Goal: Task Accomplishment & Management: Use online tool/utility

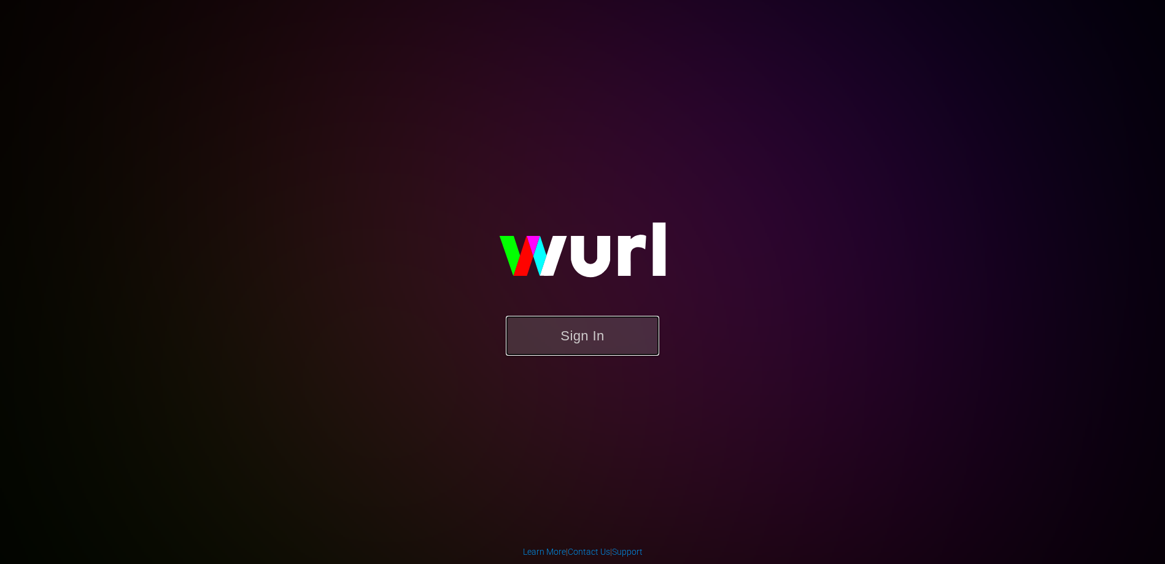
click at [578, 327] on button "Sign In" at bounding box center [582, 336] width 153 height 40
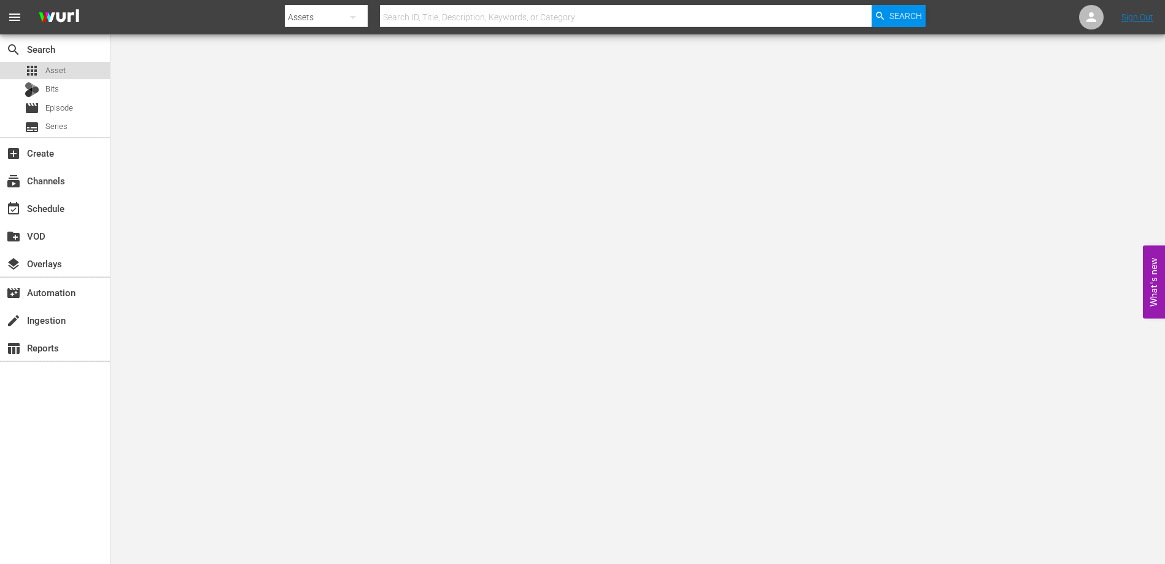
click at [50, 68] on span "Asset" at bounding box center [55, 70] width 20 height 12
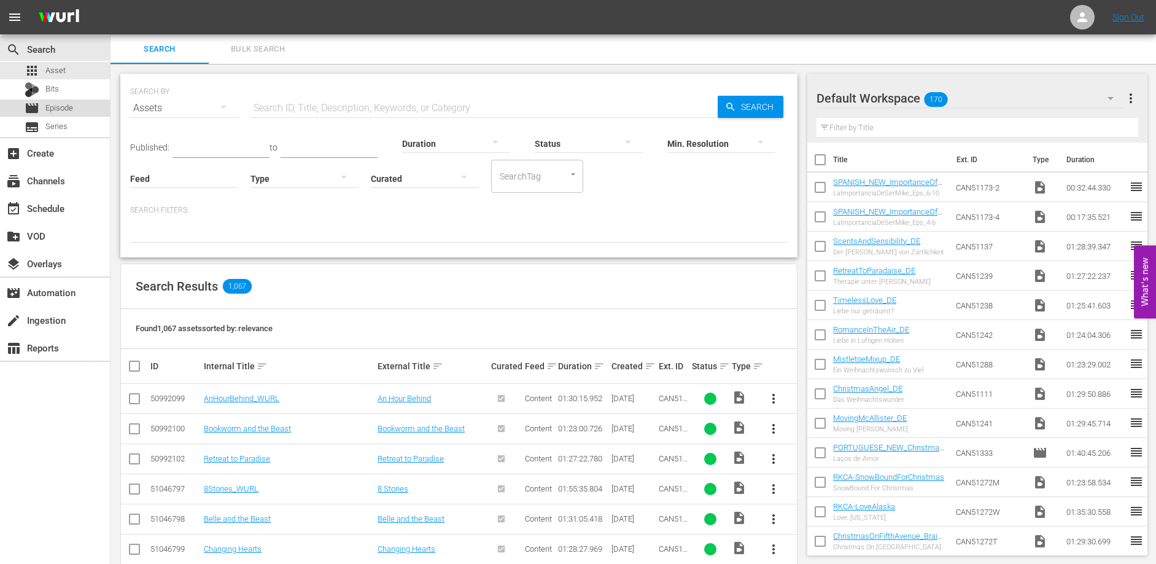
click at [64, 110] on span "Episode" at bounding box center [59, 108] width 28 height 12
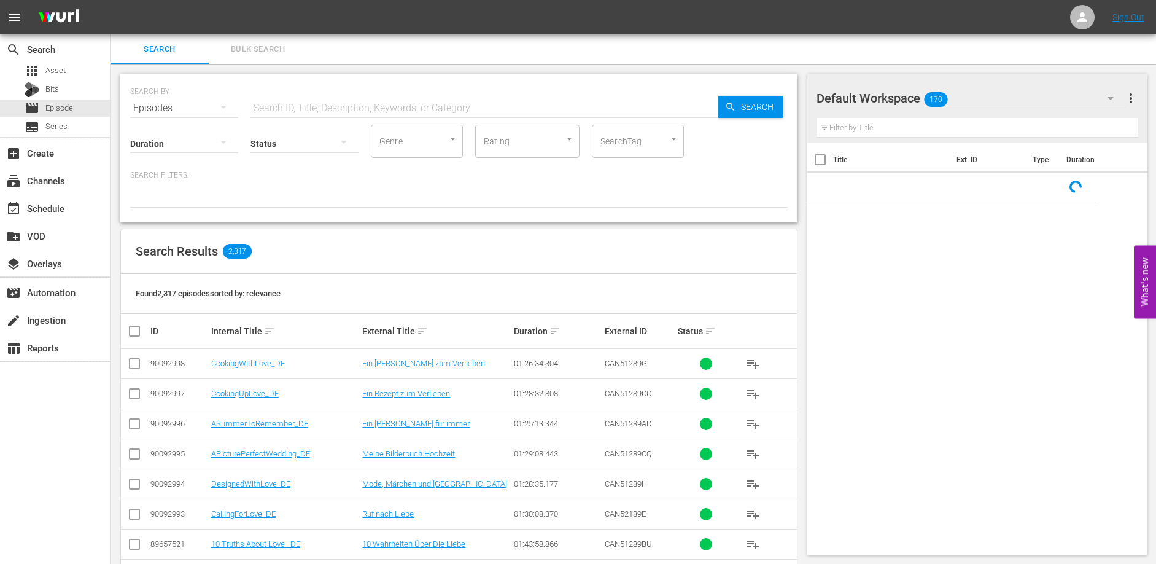
click at [266, 109] on input "text" at bounding box center [483, 107] width 467 height 29
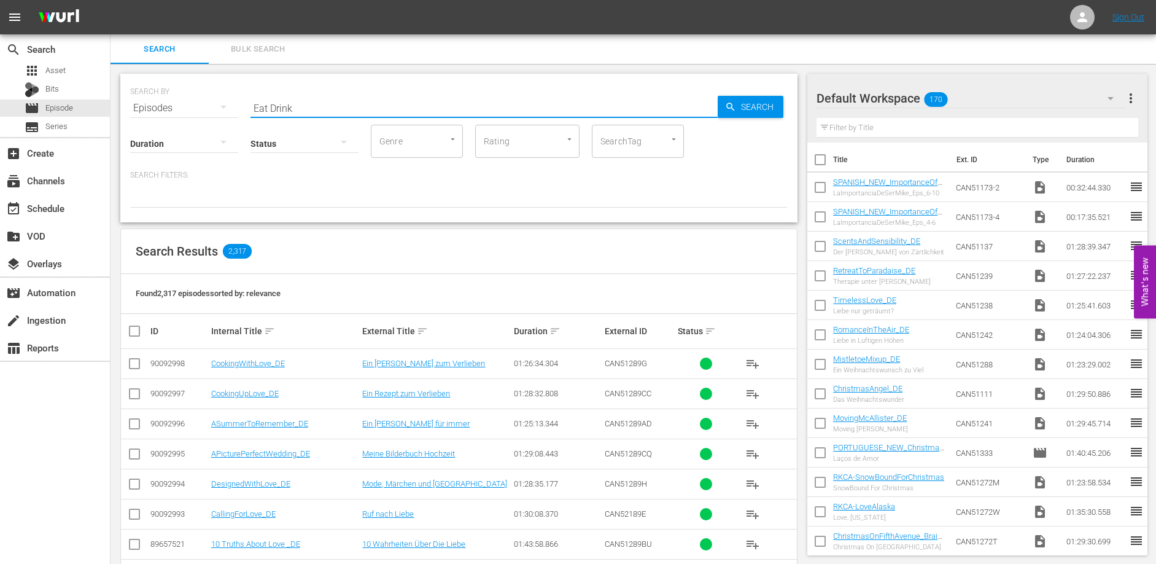
type input "Eat Drink"
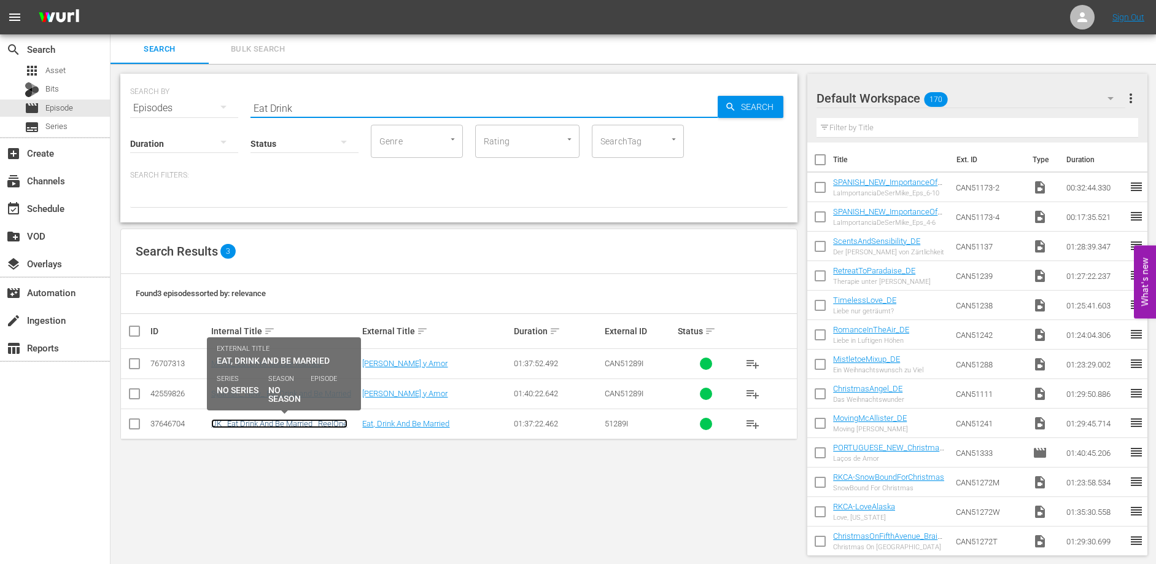
click at [319, 425] on link "UK_ Eat Drink And Be Married _ReelOne" at bounding box center [279, 423] width 136 height 9
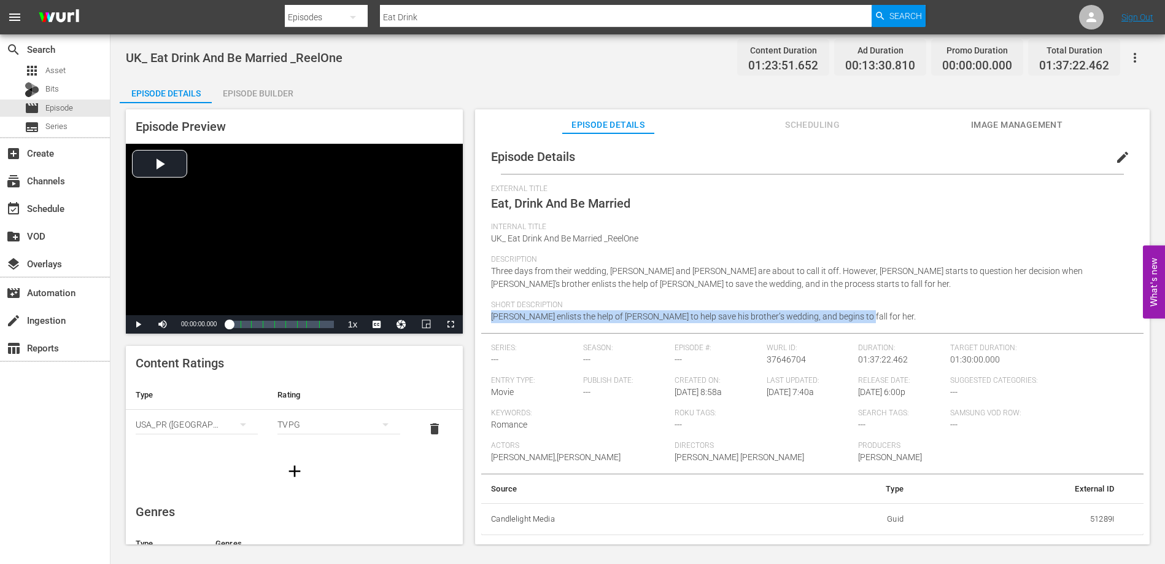
drag, startPoint x: 835, startPoint y: 315, endPoint x: 492, endPoint y: 319, distance: 342.6
click at [489, 320] on div "Episode Details edit External Title Eat, Drink And Be Married Internal Title UK…" at bounding box center [812, 336] width 662 height 395
copy span "[PERSON_NAME] enlists the help of [PERSON_NAME] to help save his brother’s wedd…"
click at [818, 207] on div "External Title Eat, Drink And Be Married" at bounding box center [812, 203] width 643 height 38
click at [269, 90] on div "Episode Builder" at bounding box center [258, 93] width 92 height 29
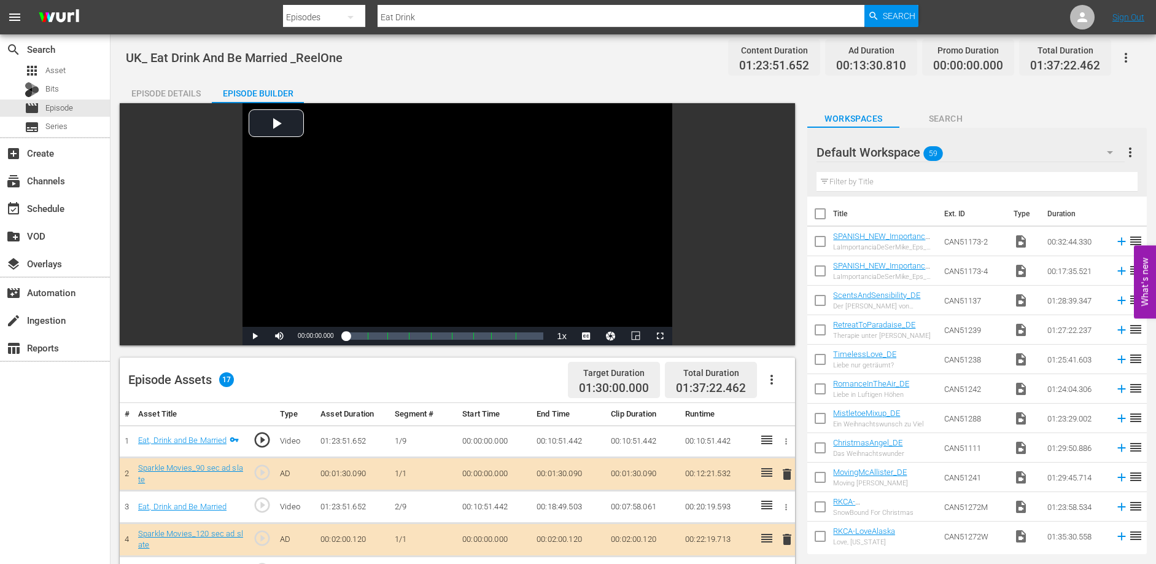
click at [542, 439] on td "00:10:51.442" at bounding box center [569, 441] width 74 height 33
drag, startPoint x: 537, startPoint y: 439, endPoint x: 583, endPoint y: 437, distance: 46.7
click at [583, 437] on td "00:10:51.442" at bounding box center [569, 441] width 74 height 33
copy td "00:10:51.442"
drag, startPoint x: 537, startPoint y: 506, endPoint x: 581, endPoint y: 506, distance: 44.8
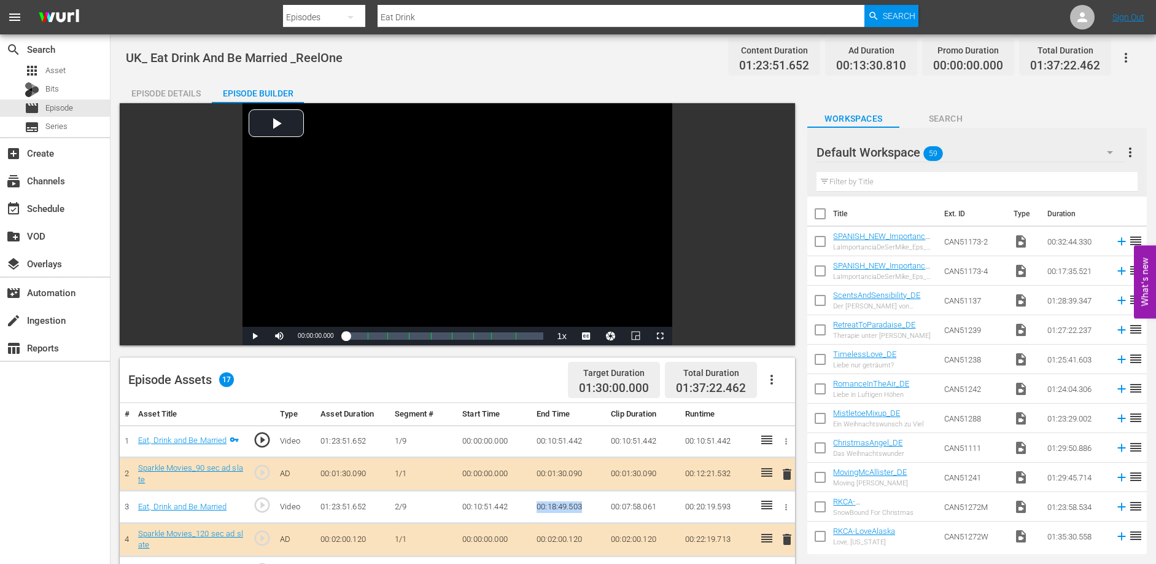
click at [581, 506] on td "00:18:49.503" at bounding box center [569, 506] width 74 height 33
copy td "00:18:49.503"
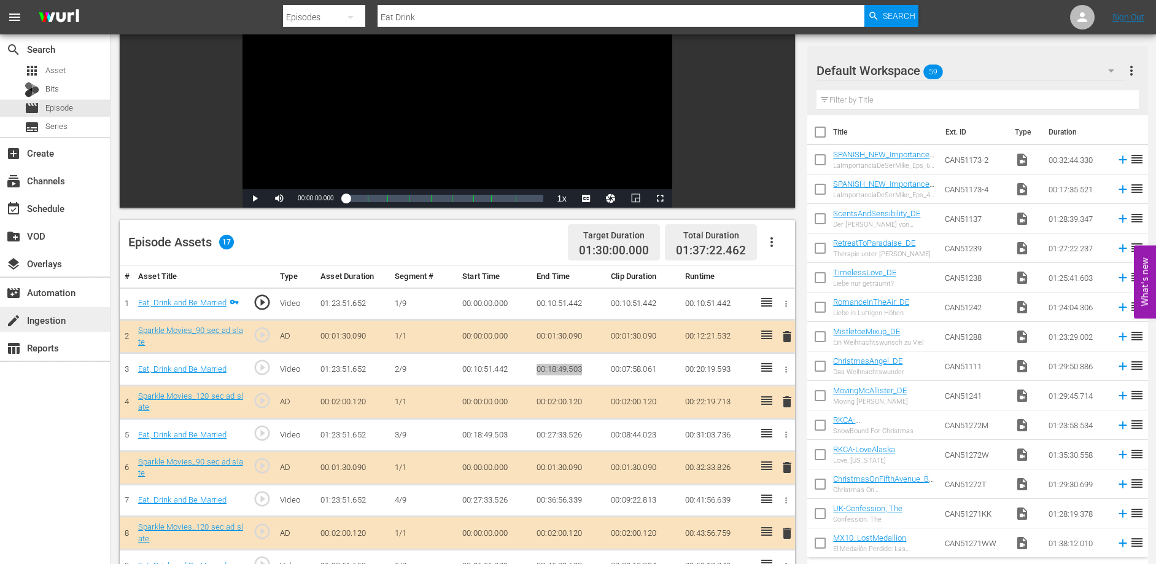
scroll to position [144, 0]
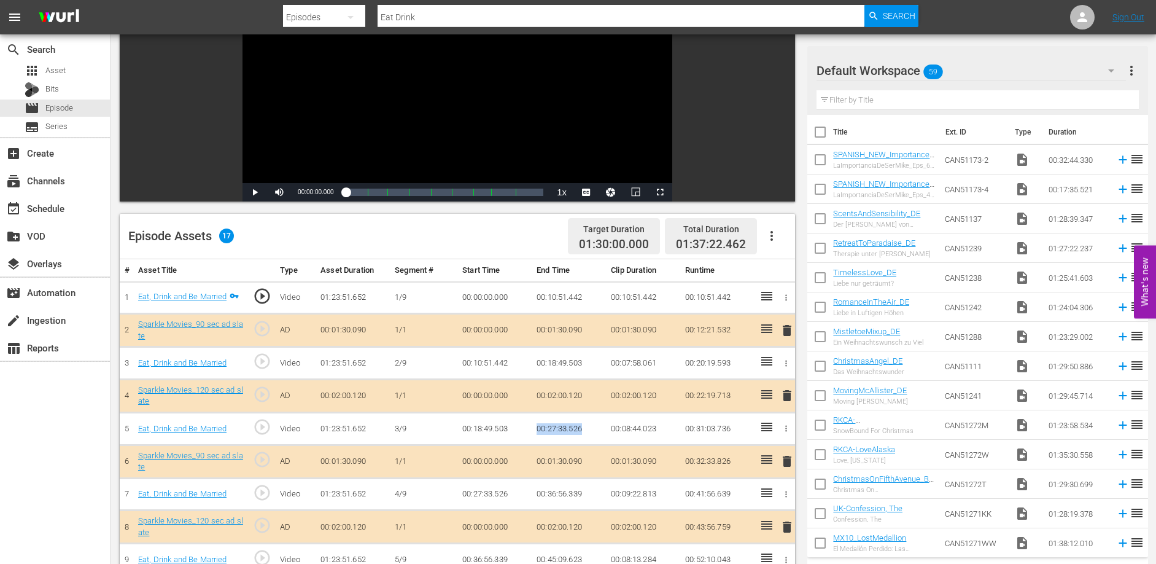
drag, startPoint x: 535, startPoint y: 428, endPoint x: 589, endPoint y: 427, distance: 53.4
click at [583, 428] on td "00:27:33.526" at bounding box center [569, 429] width 74 height 33
copy td "00:27:33.526"
drag, startPoint x: 539, startPoint y: 490, endPoint x: 563, endPoint y: 490, distance: 23.9
click at [563, 490] on td "00:36:56.339" at bounding box center [569, 494] width 74 height 33
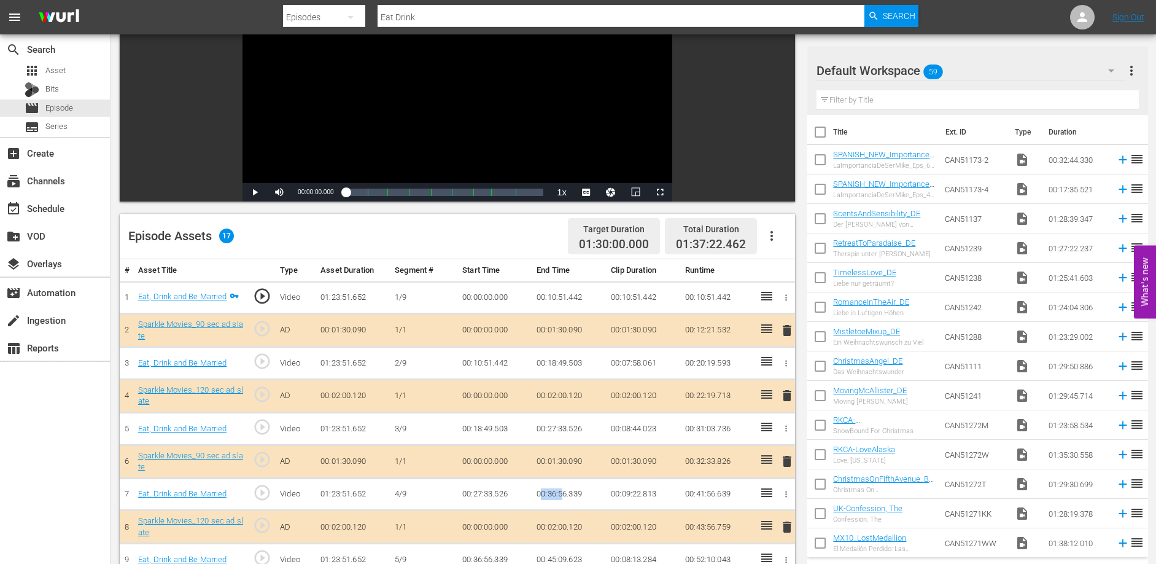
click at [563, 490] on td "00:36:56.339" at bounding box center [569, 494] width 74 height 33
drag, startPoint x: 538, startPoint y: 491, endPoint x: 581, endPoint y: 491, distance: 43.6
click at [581, 491] on td "00:36:56.339" at bounding box center [569, 494] width 74 height 33
copy td "00:36:56.339"
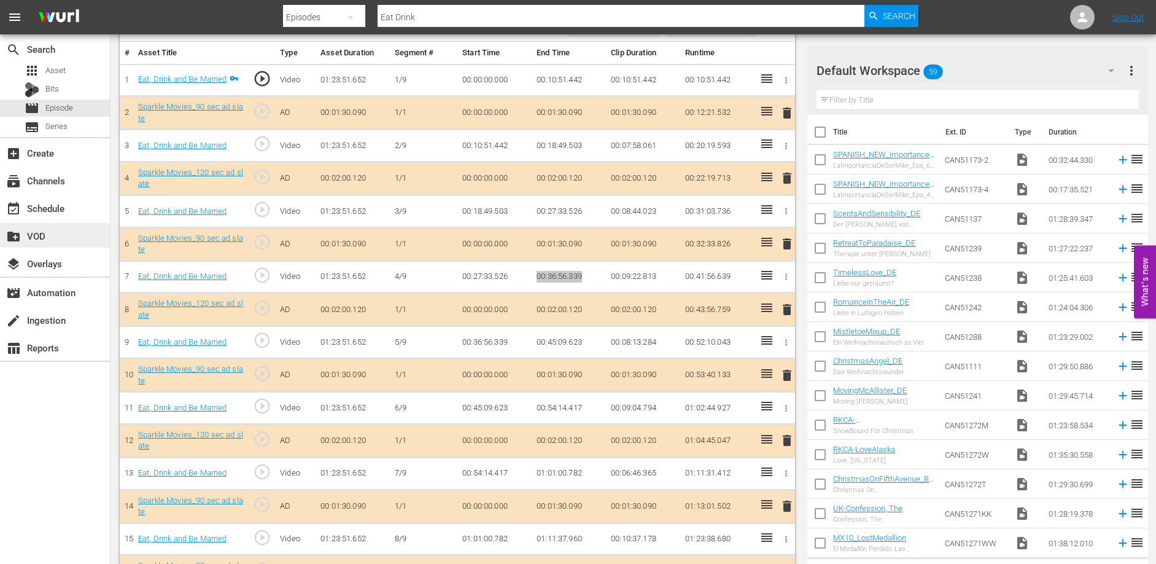
scroll to position [375, 0]
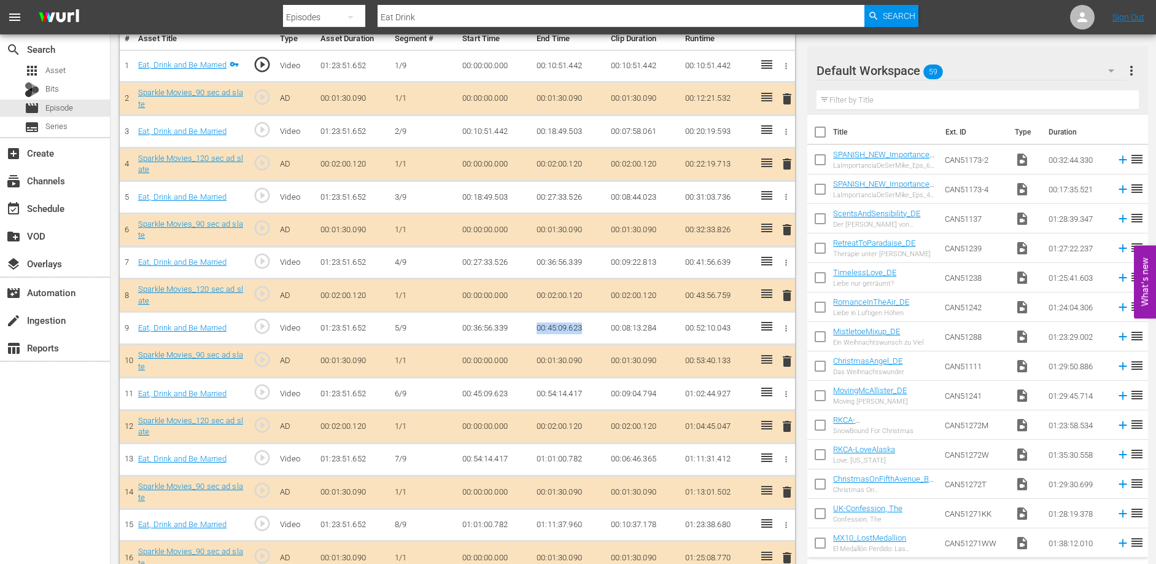
drag, startPoint x: 538, startPoint y: 328, endPoint x: 592, endPoint y: 325, distance: 54.1
click at [582, 327] on td "00:45:09.623" at bounding box center [569, 328] width 74 height 33
copy td "00:45:09.623"
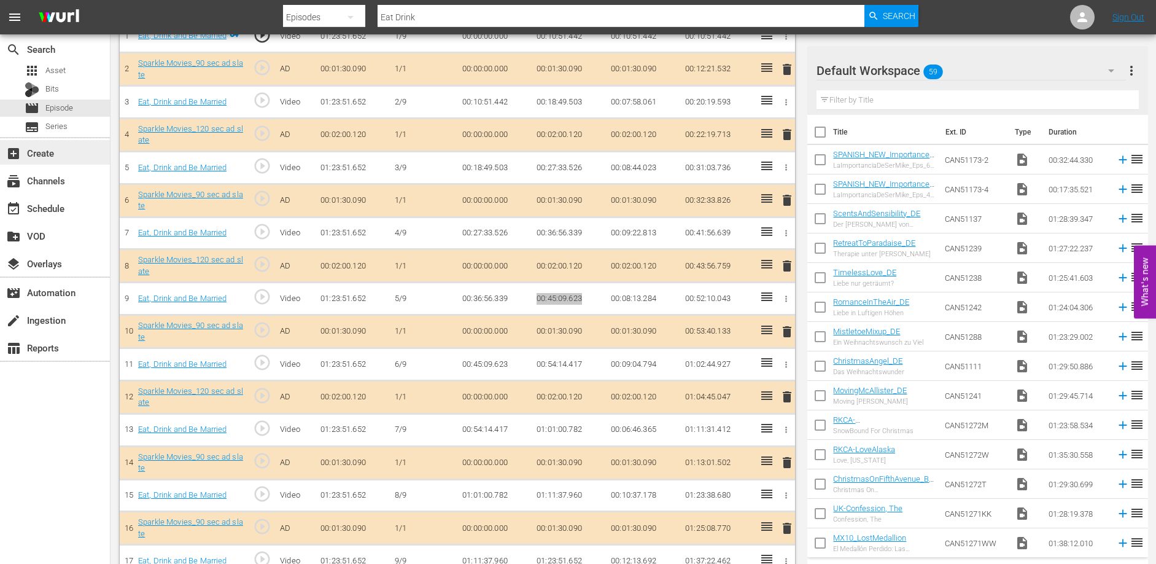
scroll to position [427, 0]
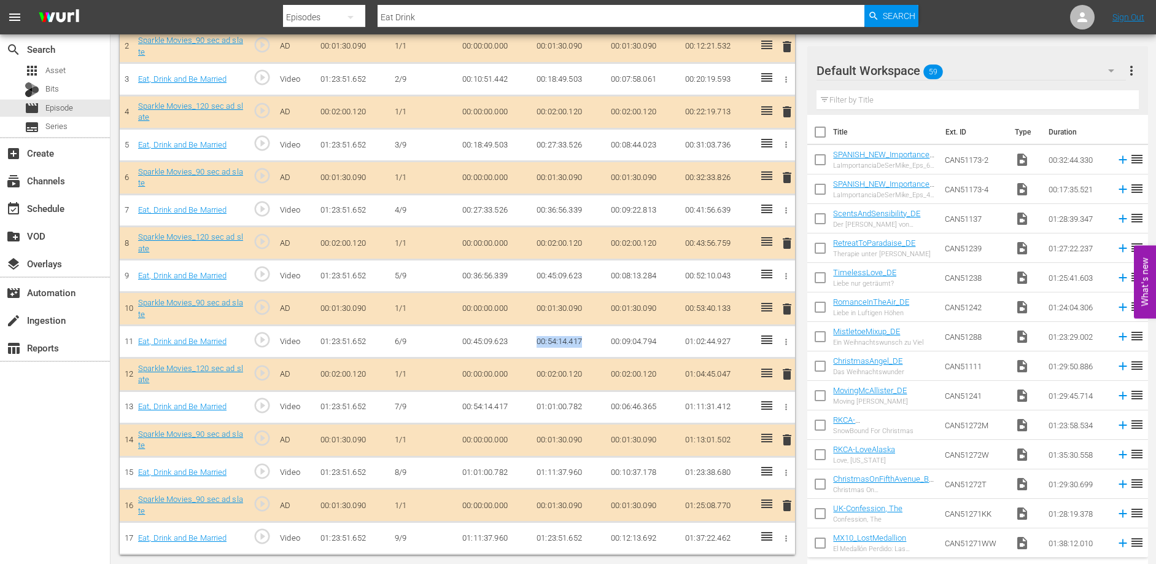
drag, startPoint x: 537, startPoint y: 339, endPoint x: 584, endPoint y: 340, distance: 47.3
click at [583, 340] on td "00:54:14.417" at bounding box center [569, 341] width 74 height 33
copy td "00:54:14.417"
click at [601, 408] on td "01:01:00.782" at bounding box center [569, 406] width 74 height 33
drag, startPoint x: 586, startPoint y: 403, endPoint x: 525, endPoint y: 406, distance: 60.8
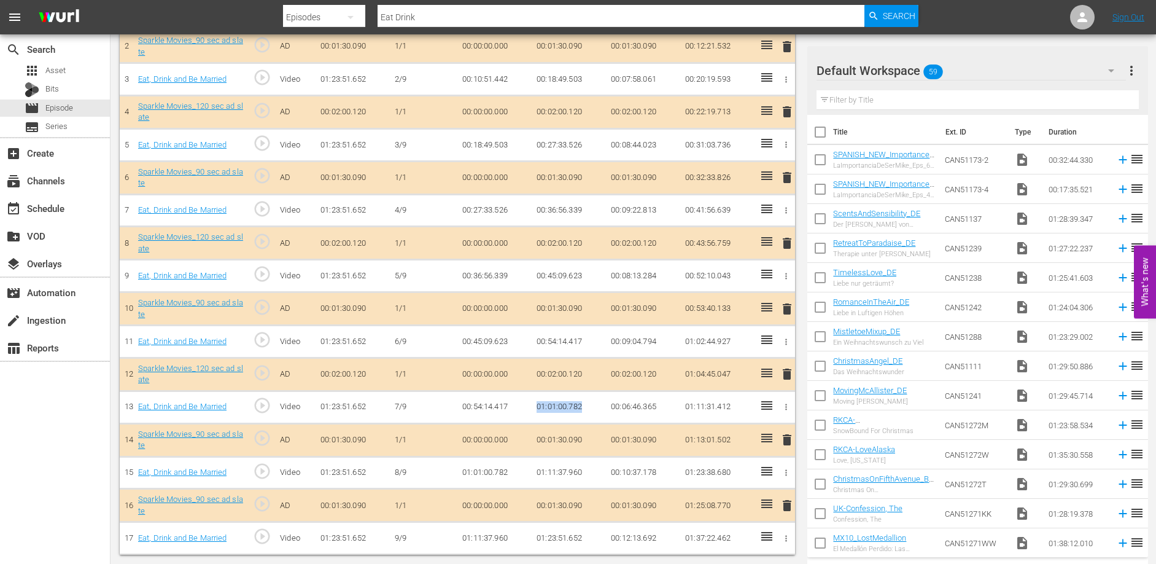
click at [525, 406] on tr "13 Eat, Drink and Be Married play_circle_outline Video 01:23:51.652 [DATE] 00:5…" at bounding box center [457, 406] width 675 height 33
copy tr "01:01:00.782"
drag, startPoint x: 584, startPoint y: 471, endPoint x: 529, endPoint y: 470, distance: 55.3
click at [529, 470] on tr "15 Eat, Drink and Be Married play_circle_outline Video 01:23:51.652 [DATE] 01:0…" at bounding box center [457, 472] width 675 height 33
copy tr "01:11:37.960"
